Goal: Find specific page/section: Find specific page/section

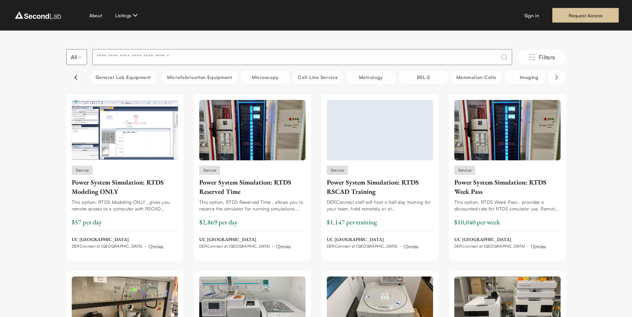
click at [75, 78] on icon "Scroll left" at bounding box center [76, 77] width 2 height 4
click at [559, 78] on icon "Scroll right" at bounding box center [557, 77] width 8 height 8
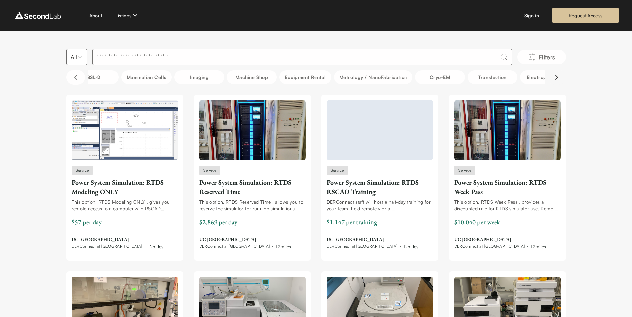
click at [559, 78] on icon "Scroll right" at bounding box center [557, 77] width 8 height 8
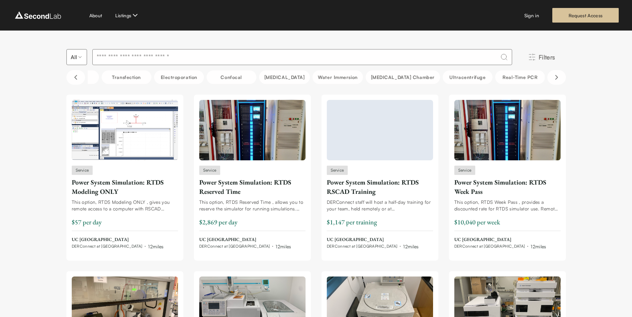
click at [547, 61] on span "Filters" at bounding box center [547, 57] width 17 height 9
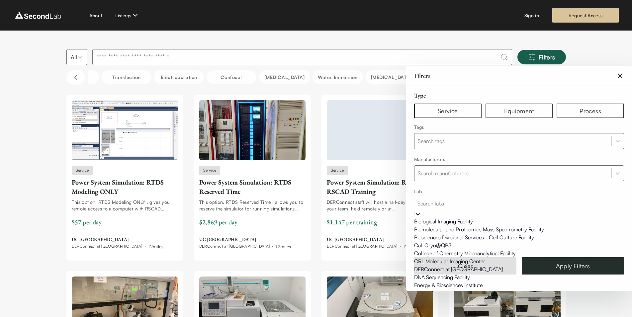
click at [562, 202] on div at bounding box center [519, 203] width 203 height 9
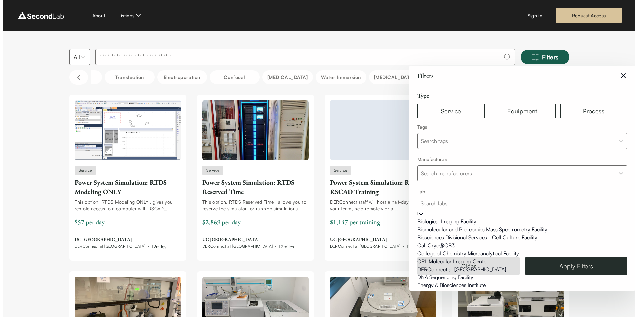
scroll to position [0, 0]
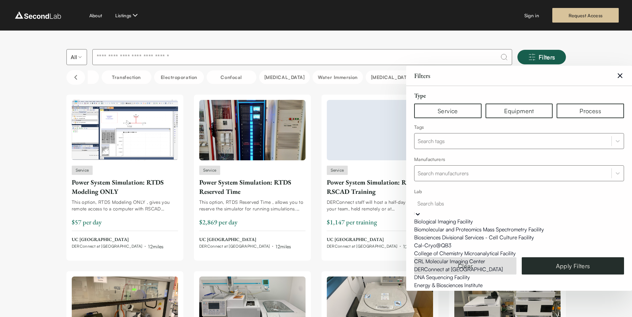
click at [487, 234] on div "Biomolecular and Proteomics Mass Spectrometry Facility" at bounding box center [519, 230] width 210 height 8
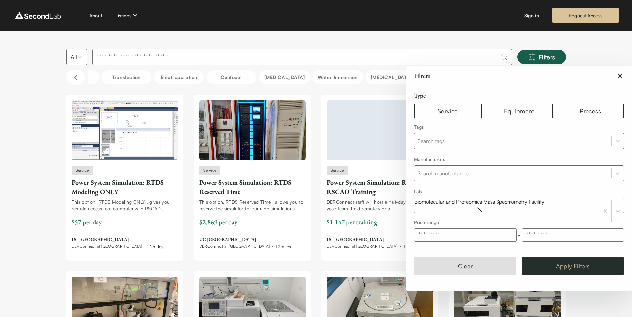
click at [564, 265] on button "Apply Filters" at bounding box center [573, 266] width 102 height 17
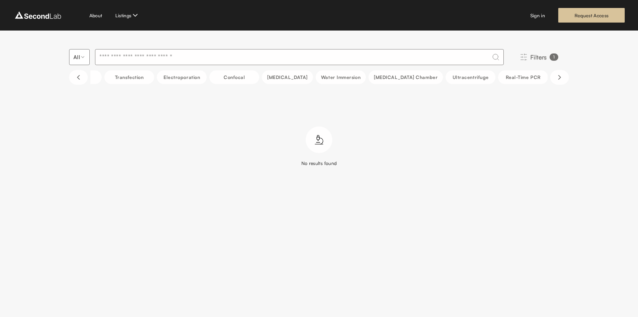
click at [527, 57] on button "Filters 1" at bounding box center [539, 57] width 60 height 15
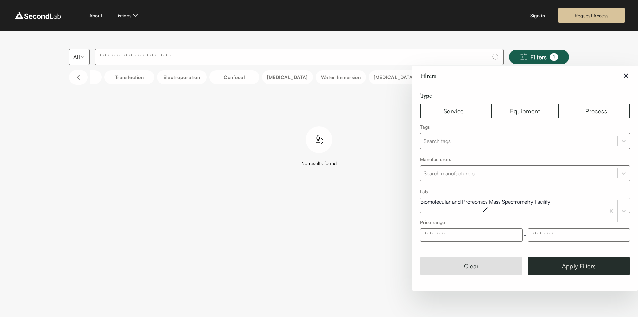
click at [489, 206] on icon "Remove Biomolecular and Proteomics Mass Spectrometry Facility" at bounding box center [486, 210] width 8 height 8
click at [427, 211] on icon at bounding box center [423, 214] width 7 height 7
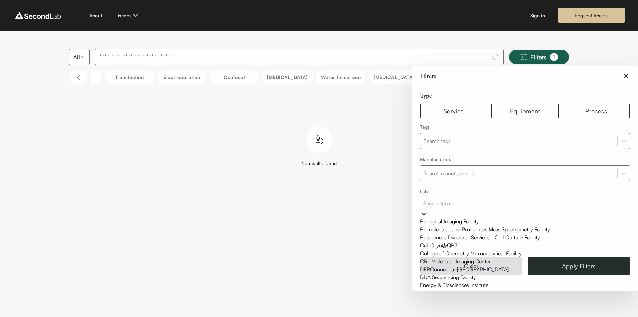
scroll to position [80, 0]
click at [459, 266] on div "DERConnect at [GEOGRAPHIC_DATA]" at bounding box center [525, 270] width 210 height 8
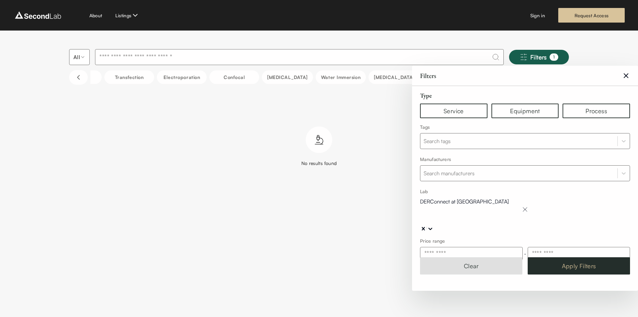
click at [562, 267] on button "Apply Filters" at bounding box center [579, 266] width 102 height 17
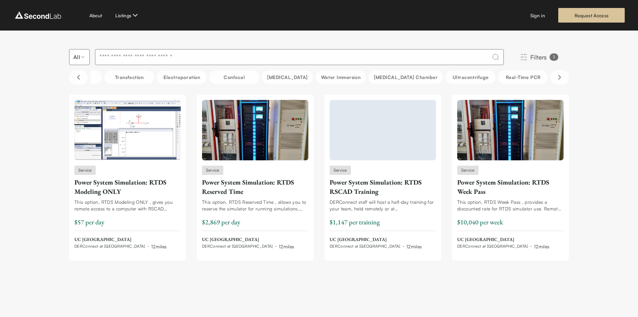
click at [525, 54] on icon "Filters" at bounding box center [524, 57] width 8 height 8
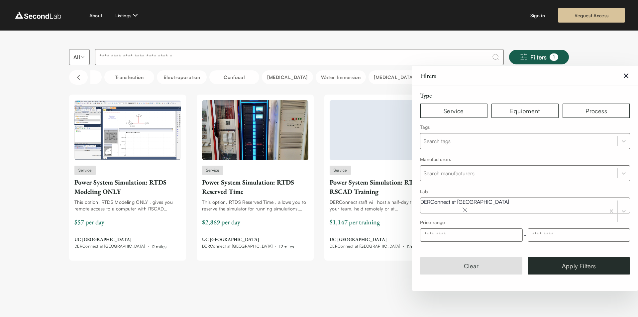
click at [469, 206] on icon "Remove DERConnect at UCSD" at bounding box center [465, 210] width 8 height 8
click at [427, 210] on div at bounding box center [423, 214] width 7 height 8
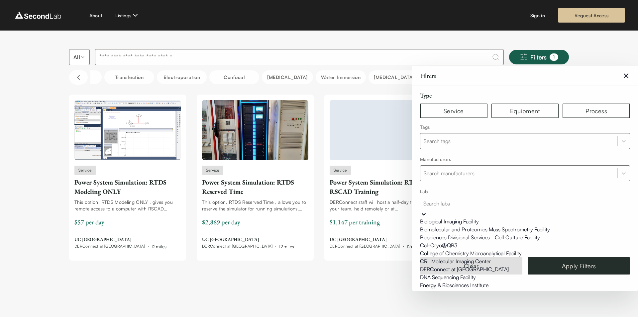
click at [450, 273] on div "DNA Sequencing Facility" at bounding box center [525, 277] width 210 height 8
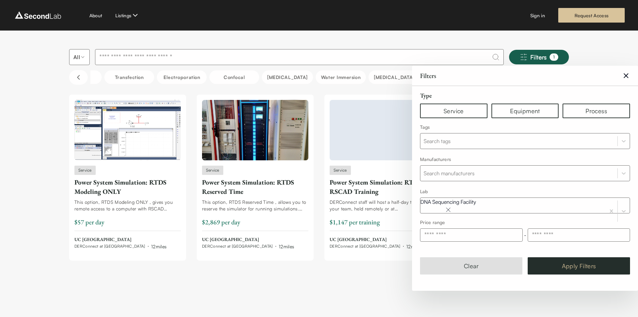
click at [565, 267] on button "Apply Filters" at bounding box center [579, 266] width 102 height 17
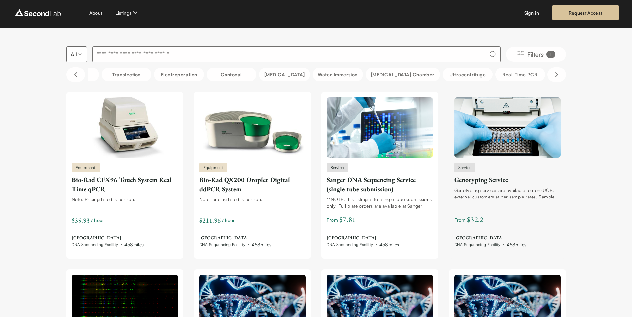
scroll to position [0, 0]
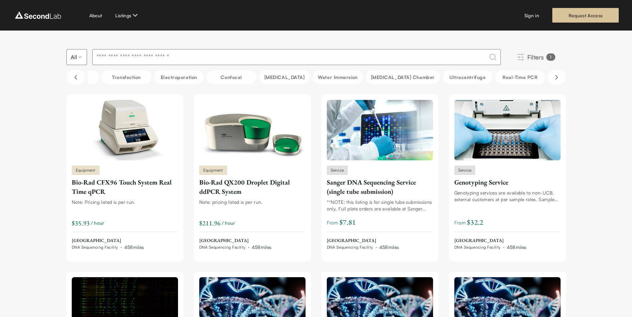
click at [519, 56] on icon "Filters" at bounding box center [521, 57] width 8 height 8
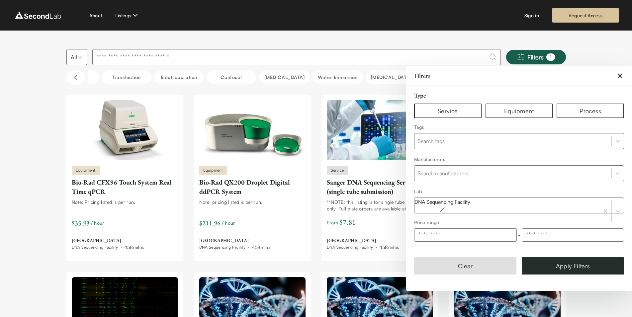
click at [447, 206] on icon "Remove DNA Sequencing Facility" at bounding box center [443, 210] width 8 height 8
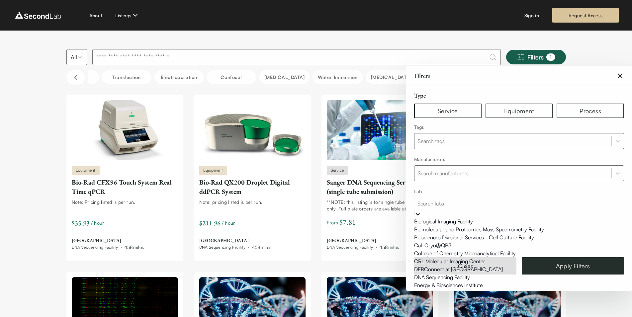
click at [421, 211] on icon at bounding box center [418, 214] width 7 height 7
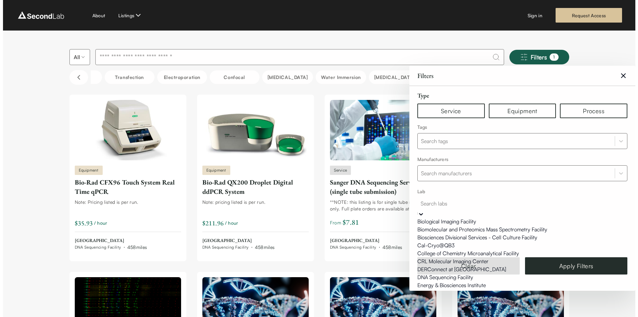
scroll to position [239, 0]
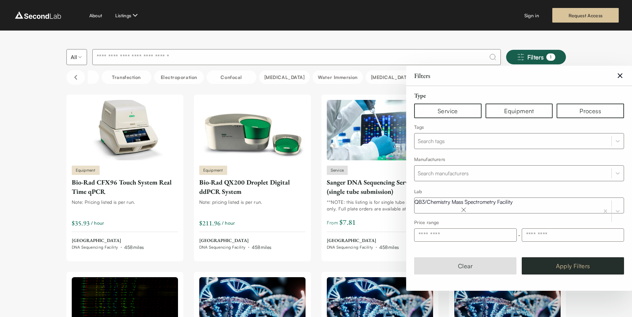
click at [548, 268] on button "Apply Filters" at bounding box center [573, 266] width 102 height 17
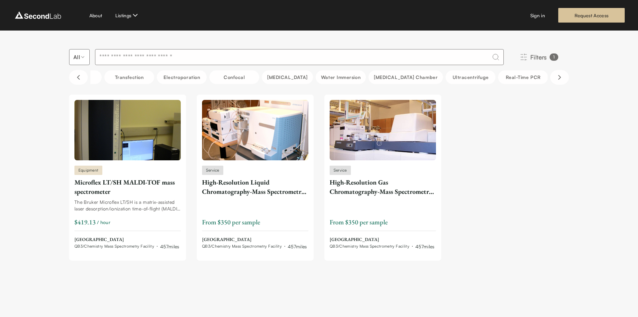
click at [521, 57] on line "Filters" at bounding box center [522, 57] width 2 height 0
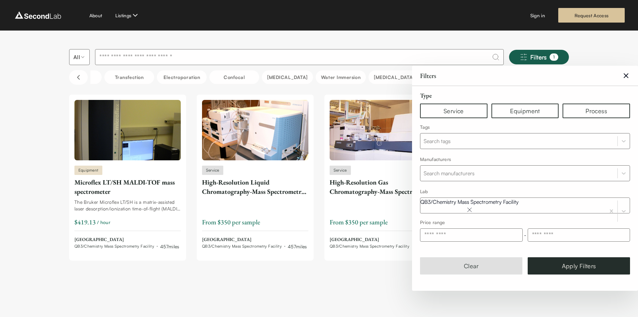
click at [474, 206] on icon "Remove QB3/Chemistry Mass Spectrometry Facility" at bounding box center [470, 210] width 8 height 8
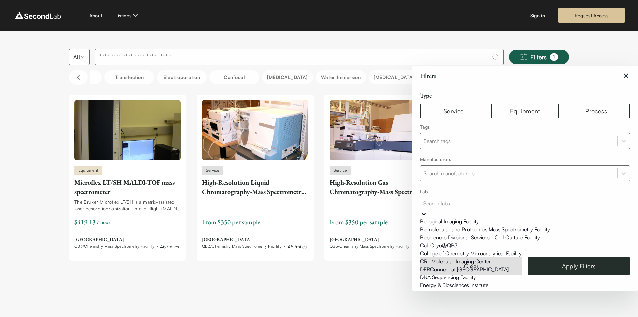
click at [427, 211] on icon at bounding box center [423, 214] width 7 height 7
